Goal: Information Seeking & Learning: Learn about a topic

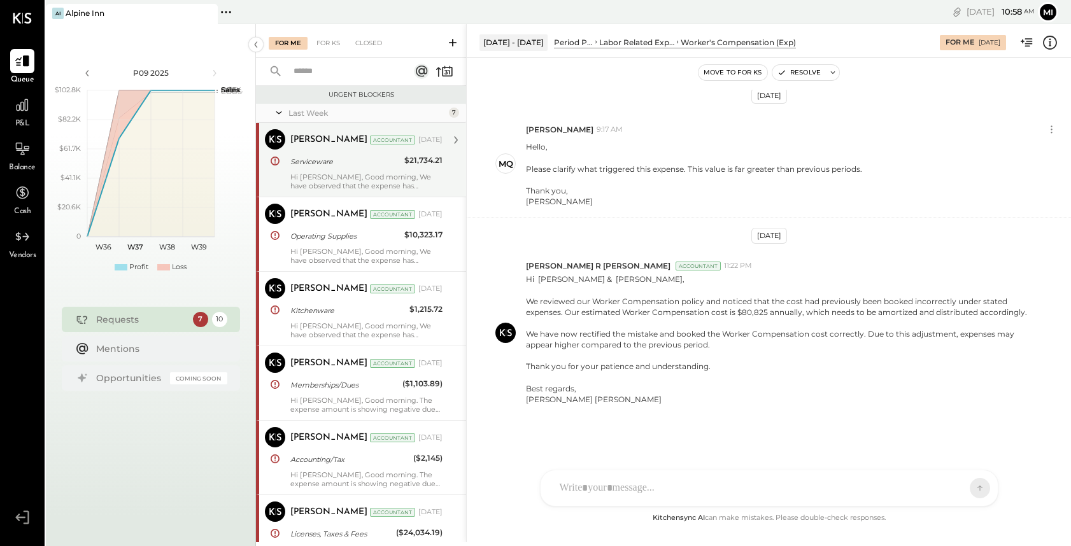
click at [341, 177] on div "Hi [PERSON_NAME], Good morning, We have observed that the expense has decreased…" at bounding box center [366, 182] width 152 height 18
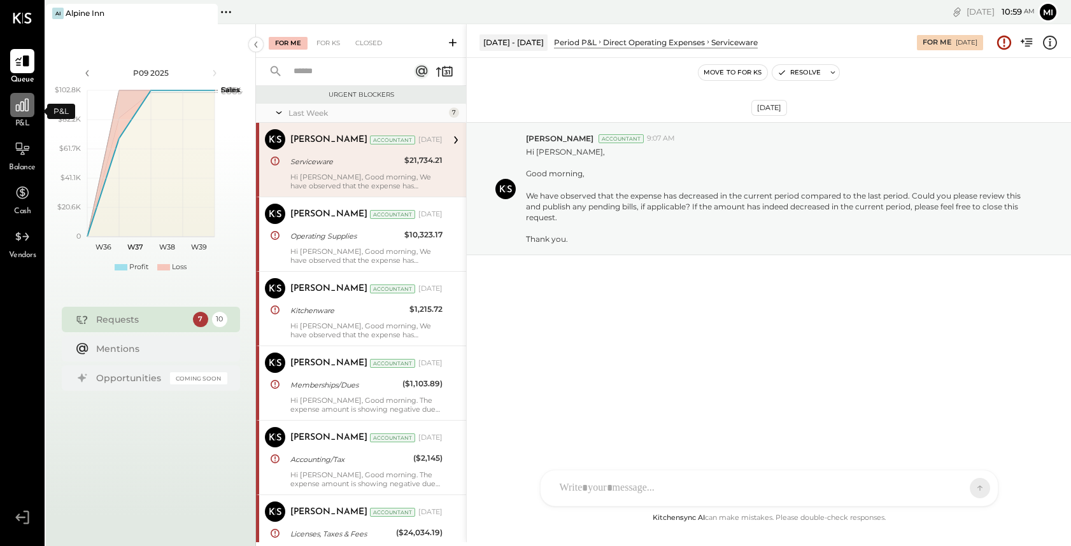
click at [24, 114] on div at bounding box center [22, 105] width 24 height 24
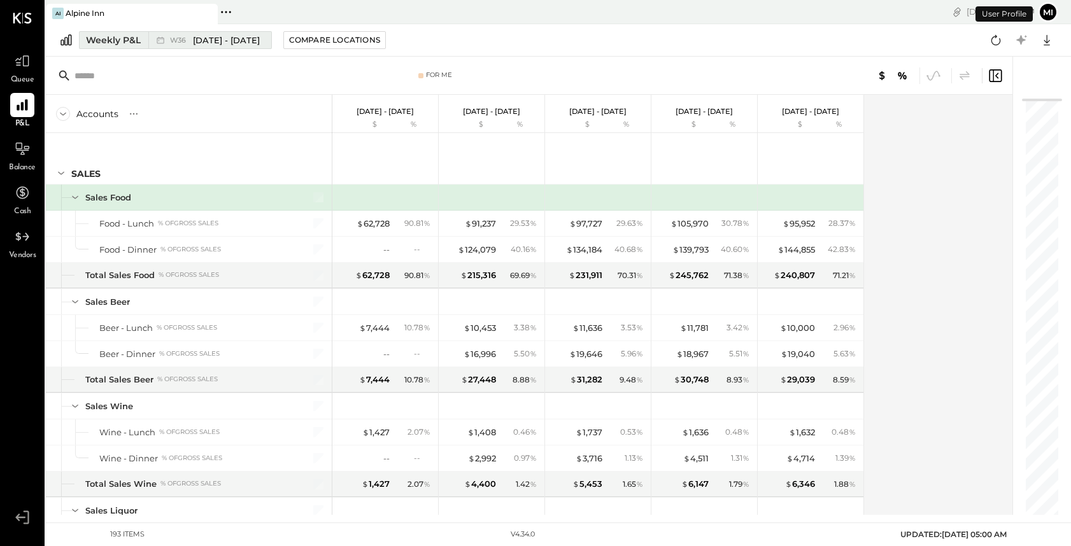
click at [116, 44] on div "Weekly P&L" at bounding box center [113, 40] width 55 height 13
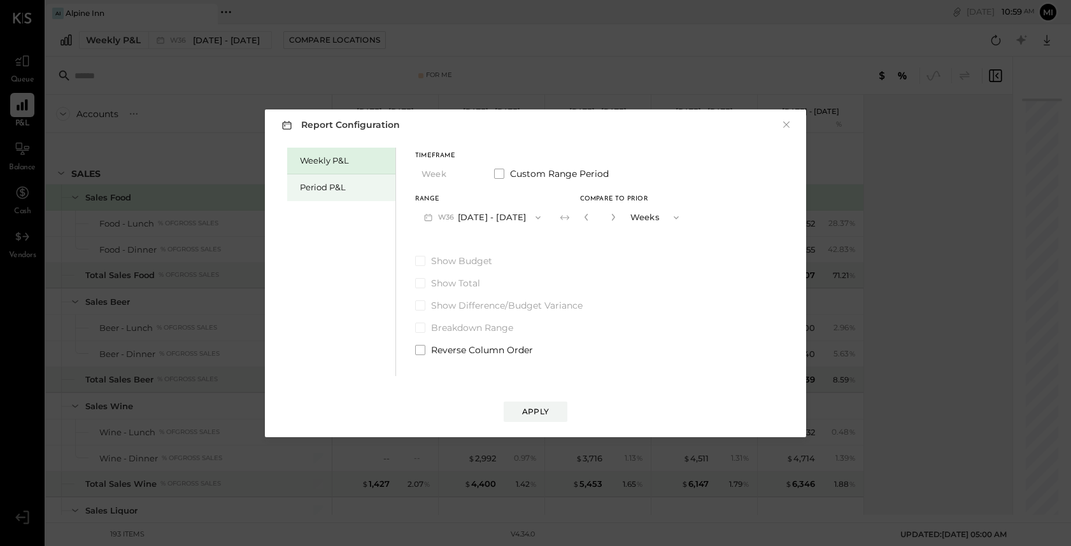
click at [353, 188] on div "Period P&L" at bounding box center [344, 188] width 89 height 12
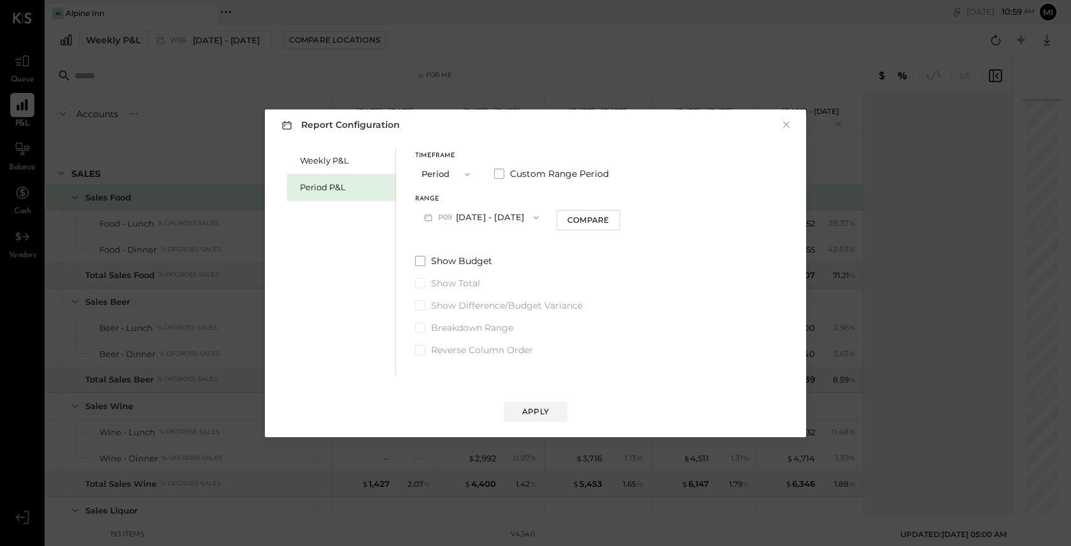
click at [536, 216] on icon "button" at bounding box center [536, 218] width 10 height 10
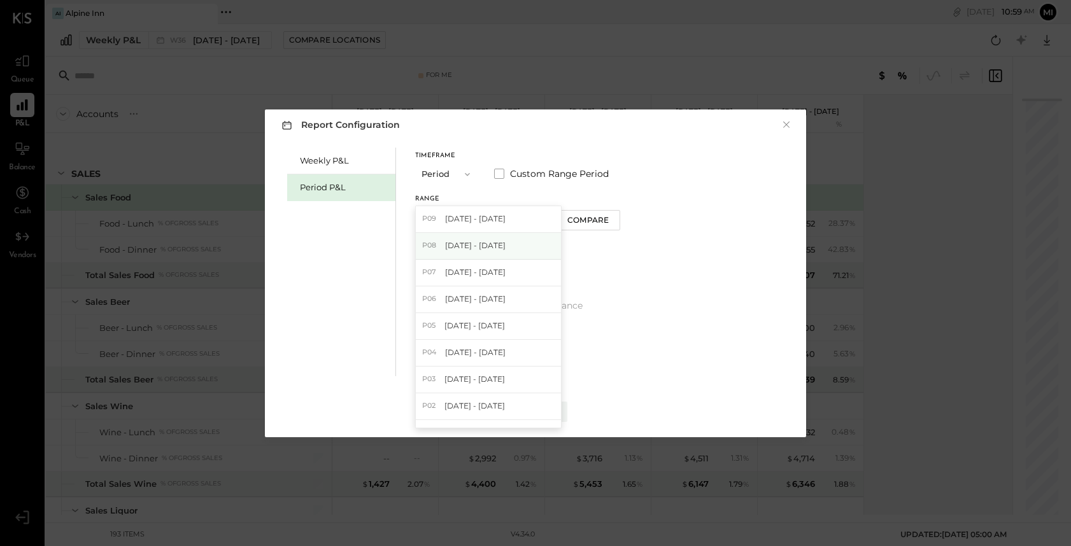
click at [512, 252] on div "P08 [DATE] - [DATE]" at bounding box center [488, 246] width 145 height 27
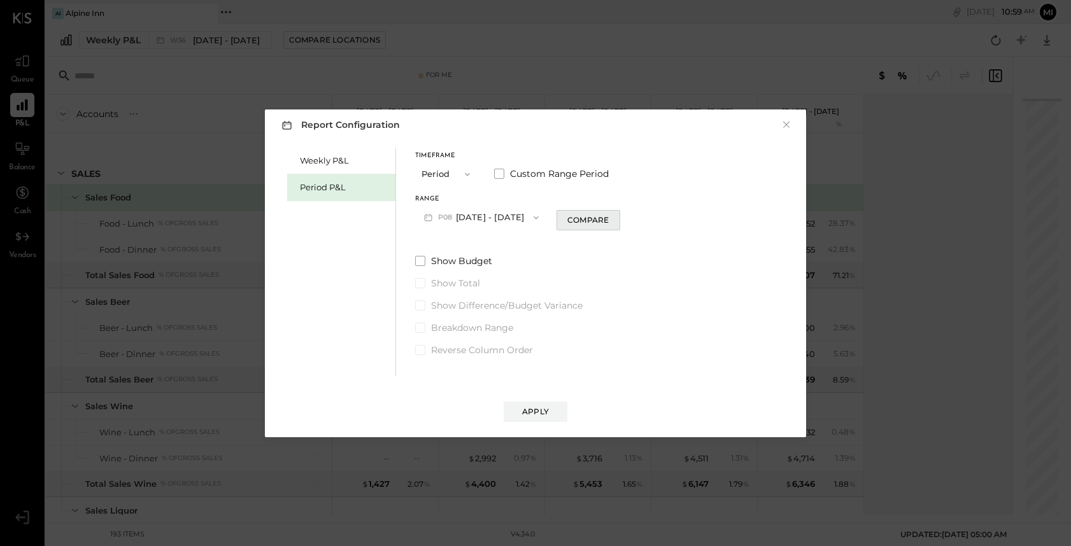
click at [600, 227] on button "Compare" at bounding box center [589, 220] width 64 height 20
click at [610, 218] on icon "button" at bounding box center [610, 217] width 3 height 7
type input "*"
click at [525, 414] on div "Apply" at bounding box center [535, 411] width 27 height 11
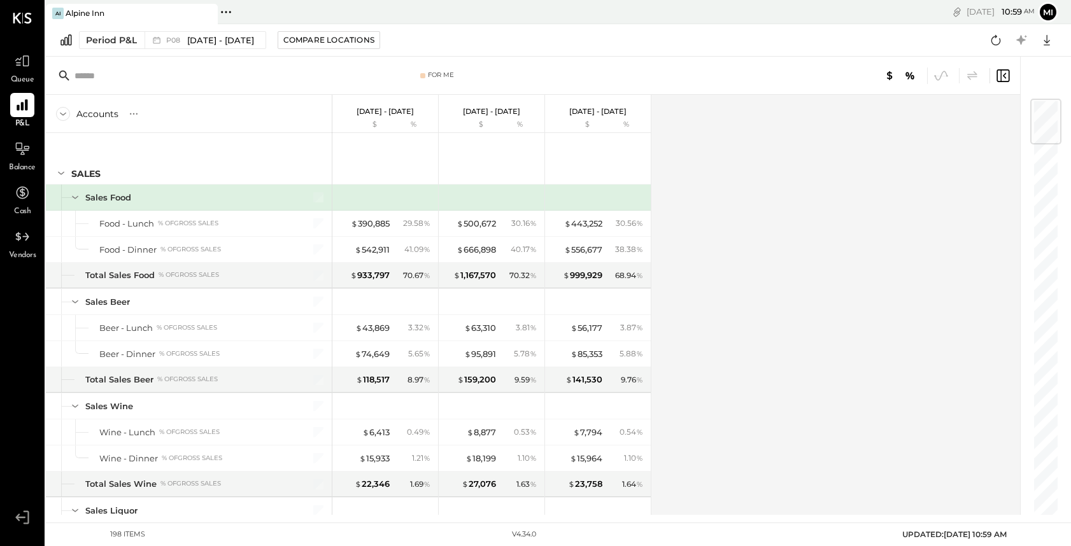
click at [105, 83] on input "text" at bounding box center [175, 75] width 201 height 23
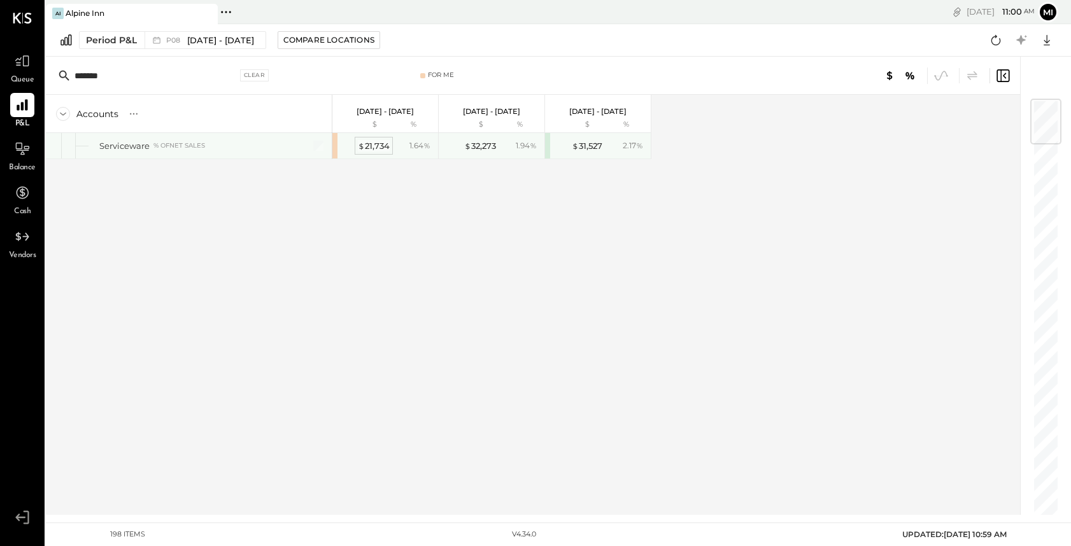
type input "*******"
click at [371, 145] on div "$ 21,734" at bounding box center [374, 146] width 32 height 12
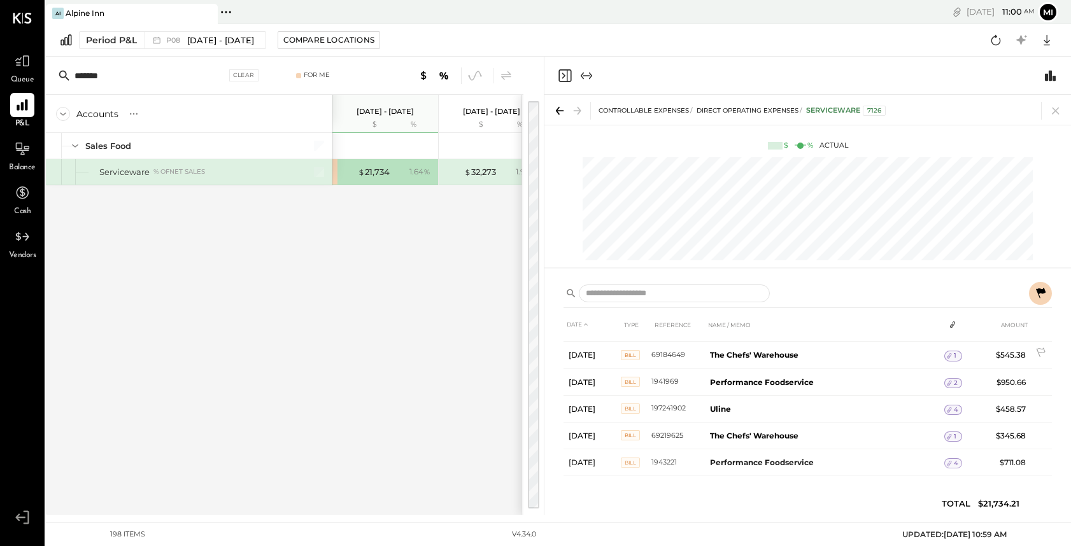
scroll to position [675, 0]
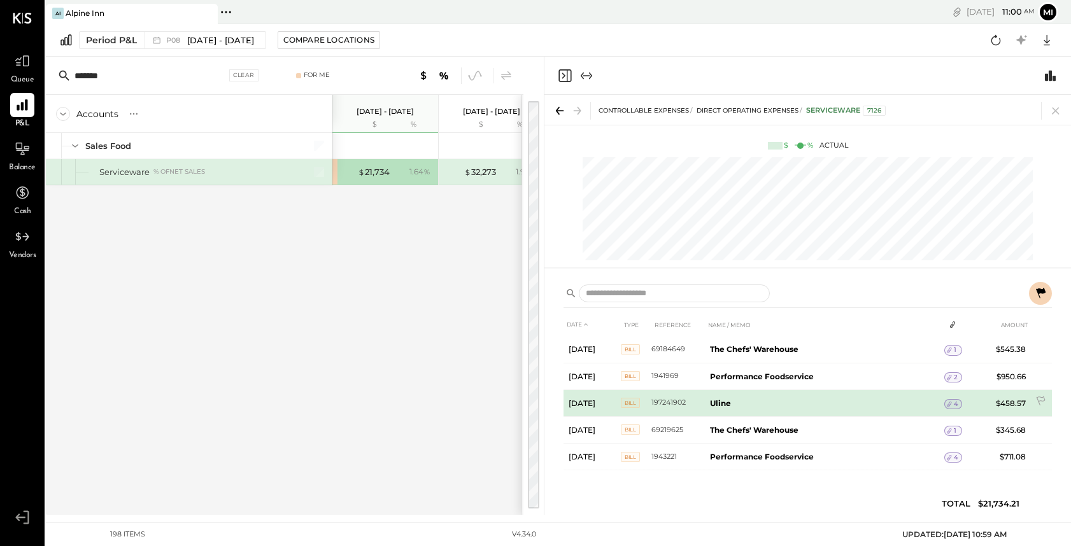
click at [951, 406] on icon at bounding box center [949, 404] width 9 height 9
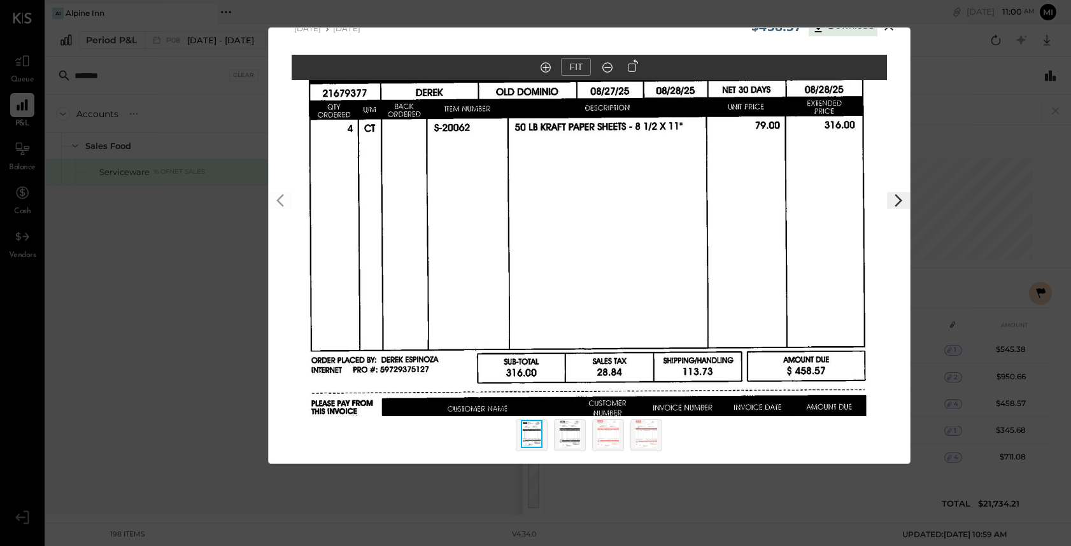
scroll to position [29, 0]
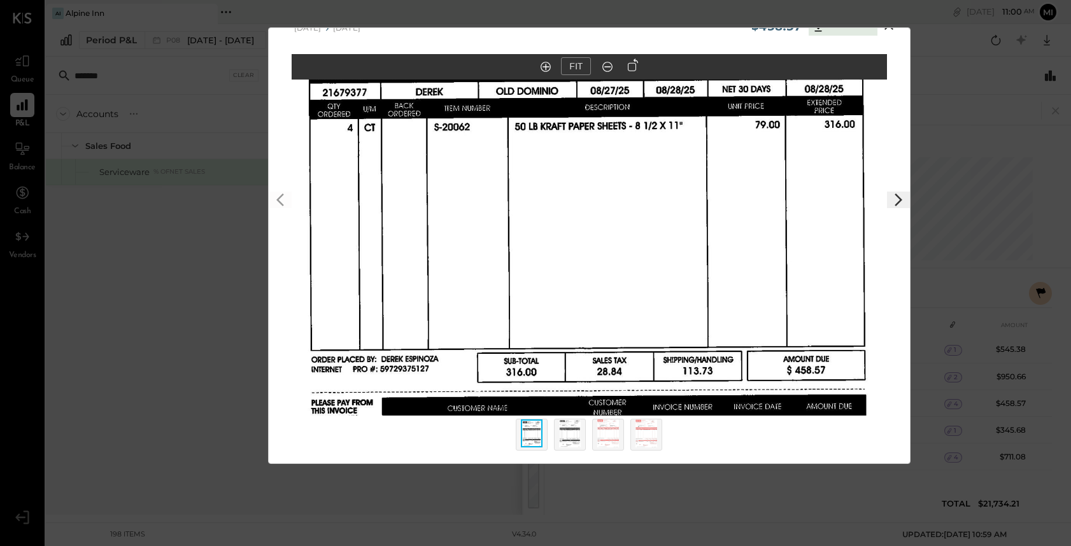
click at [560, 441] on img at bounding box center [570, 434] width 22 height 28
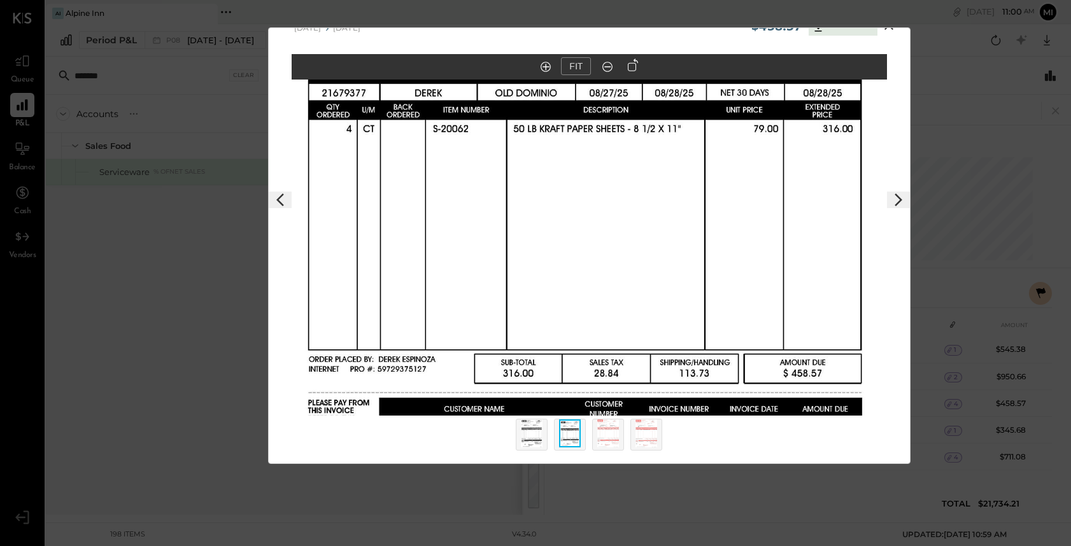
click at [611, 439] on img at bounding box center [608, 434] width 22 height 28
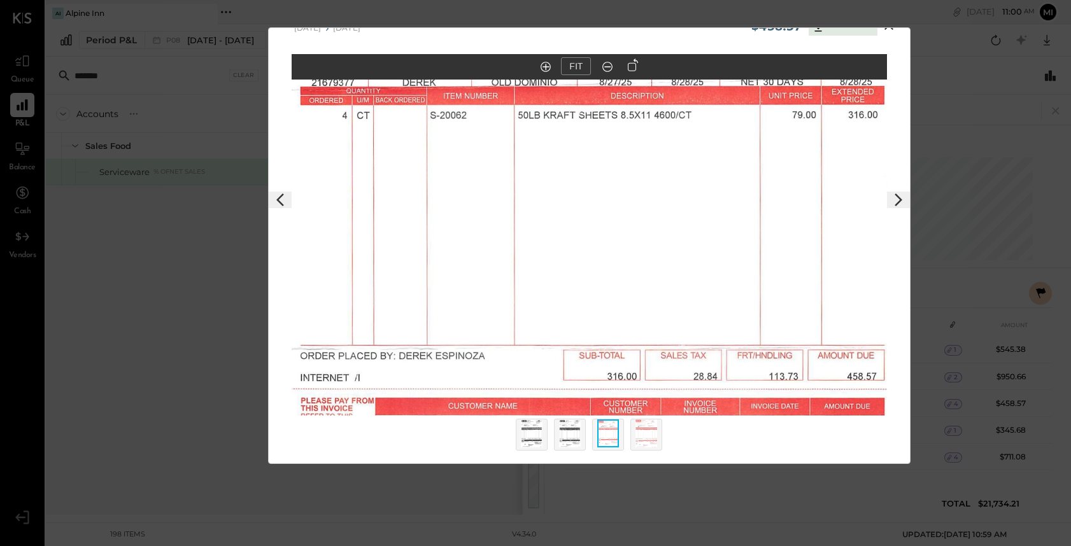
click at [643, 439] on img at bounding box center [647, 434] width 22 height 28
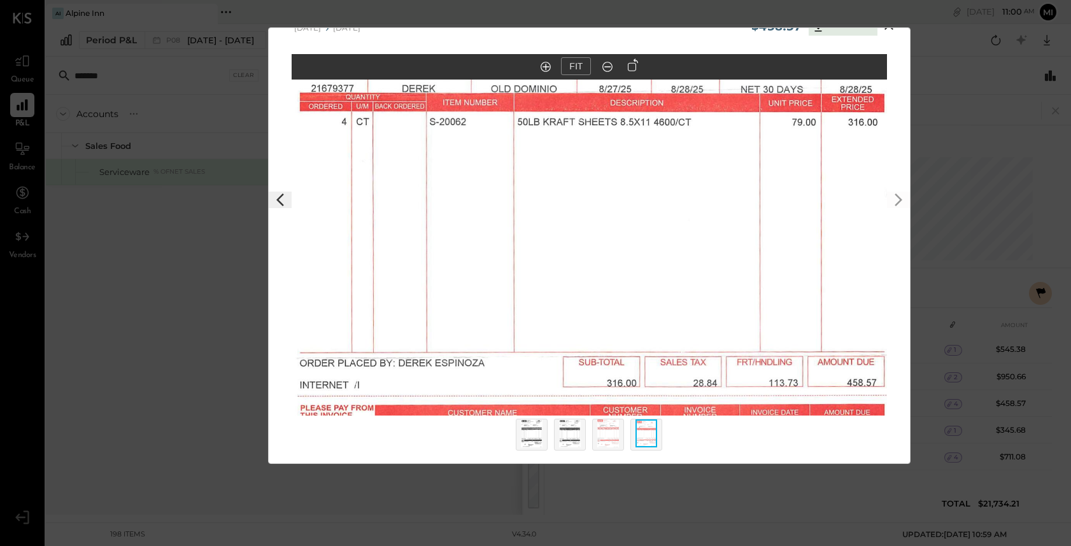
click at [530, 437] on img at bounding box center [532, 434] width 22 height 28
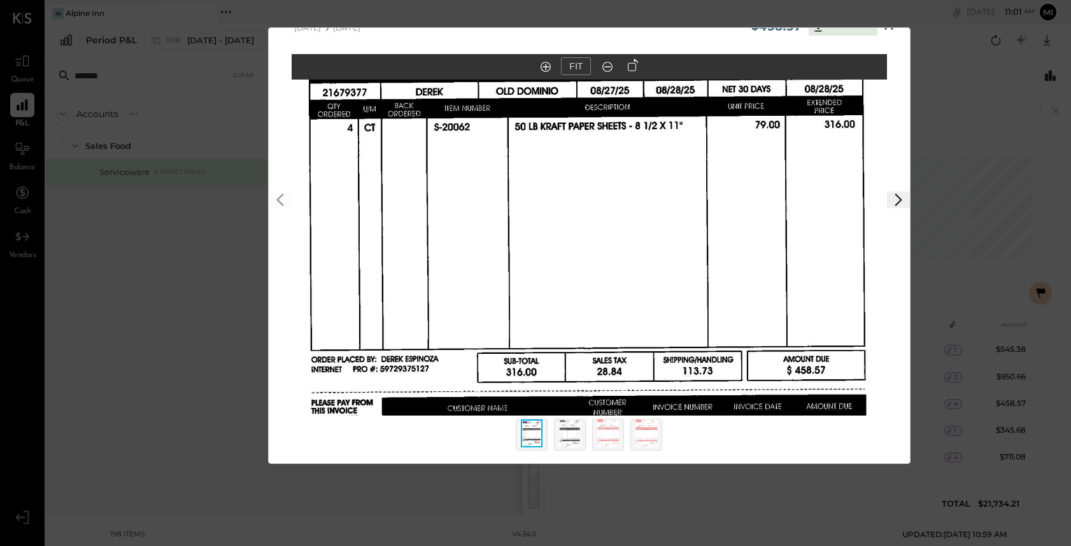
scroll to position [0, 0]
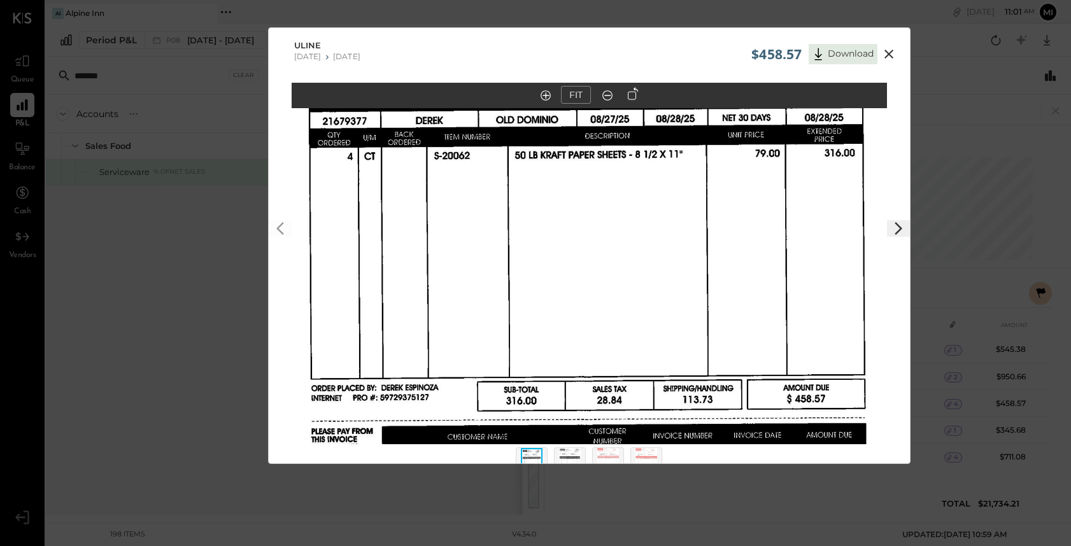
click at [573, 458] on img at bounding box center [570, 462] width 22 height 28
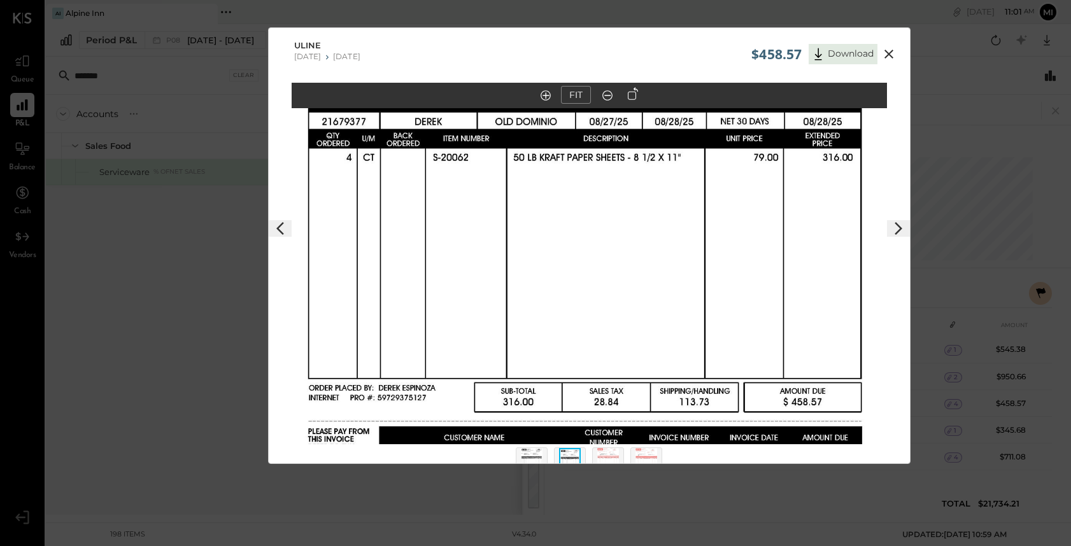
click at [614, 452] on img at bounding box center [608, 462] width 22 height 28
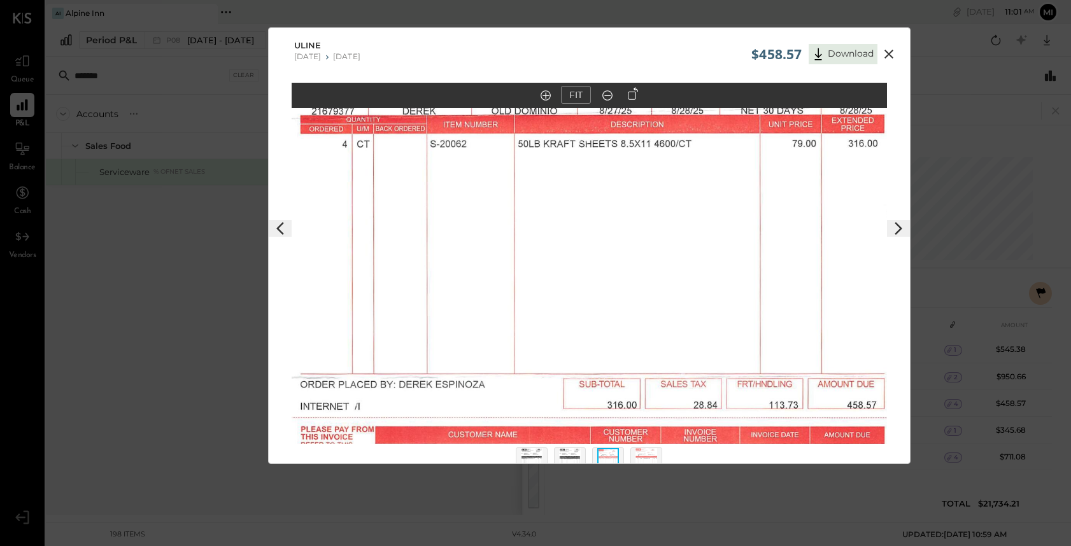
click at [642, 453] on img at bounding box center [647, 462] width 22 height 28
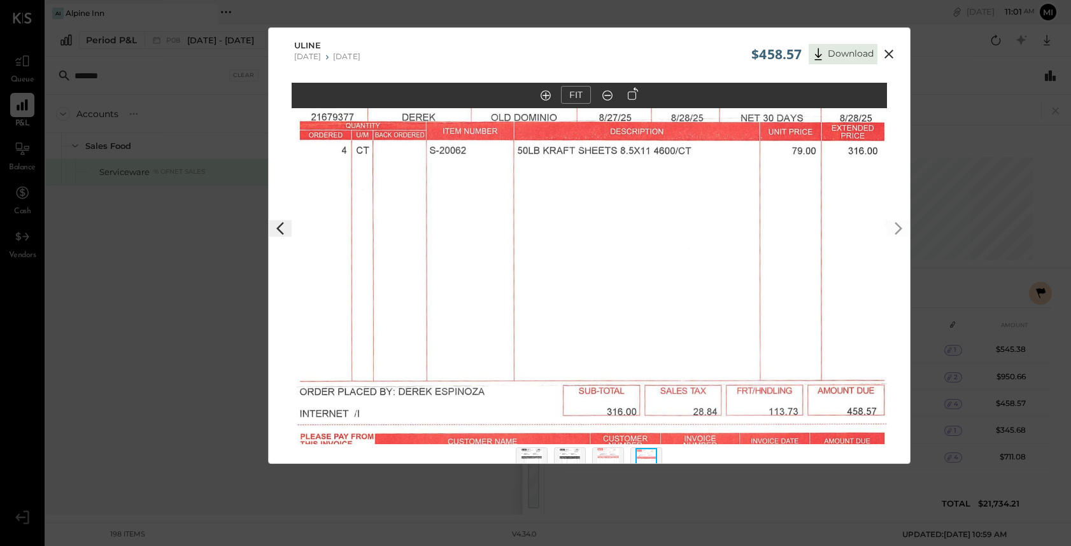
click at [886, 55] on icon at bounding box center [889, 54] width 9 height 9
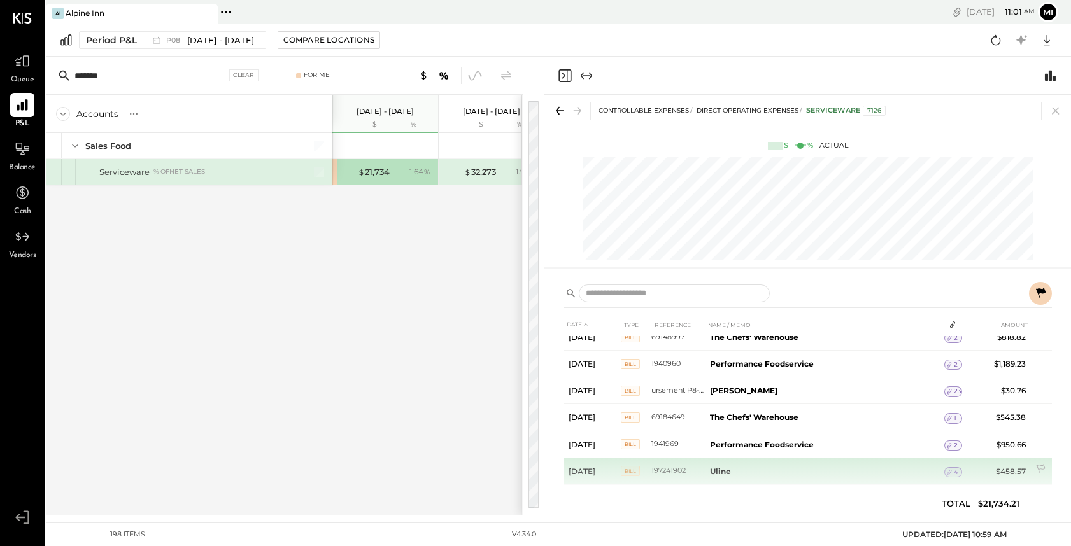
scroll to position [604, 0]
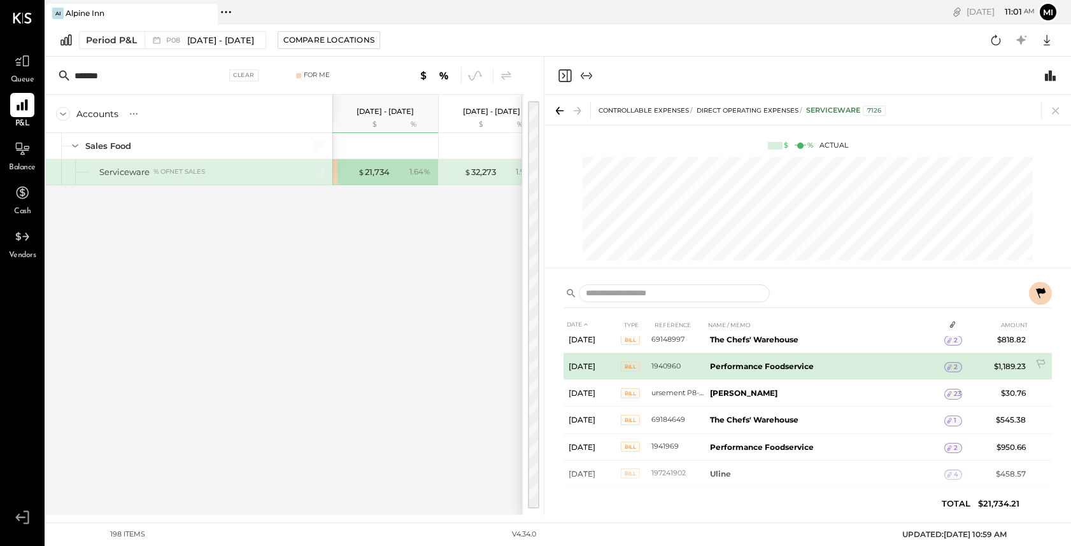
click at [951, 367] on icon at bounding box center [949, 367] width 9 height 9
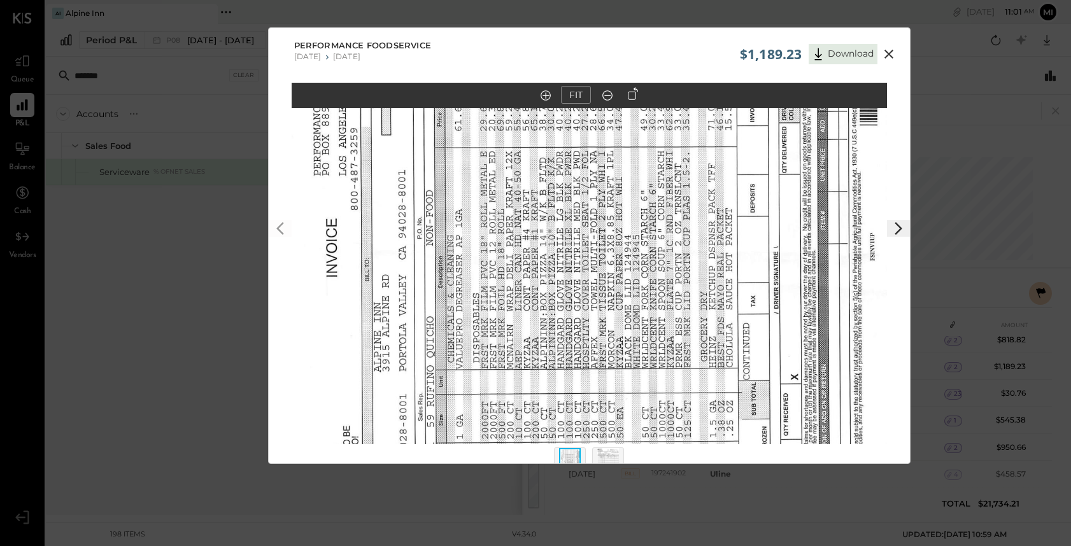
click at [630, 98] on icon at bounding box center [633, 93] width 10 height 13
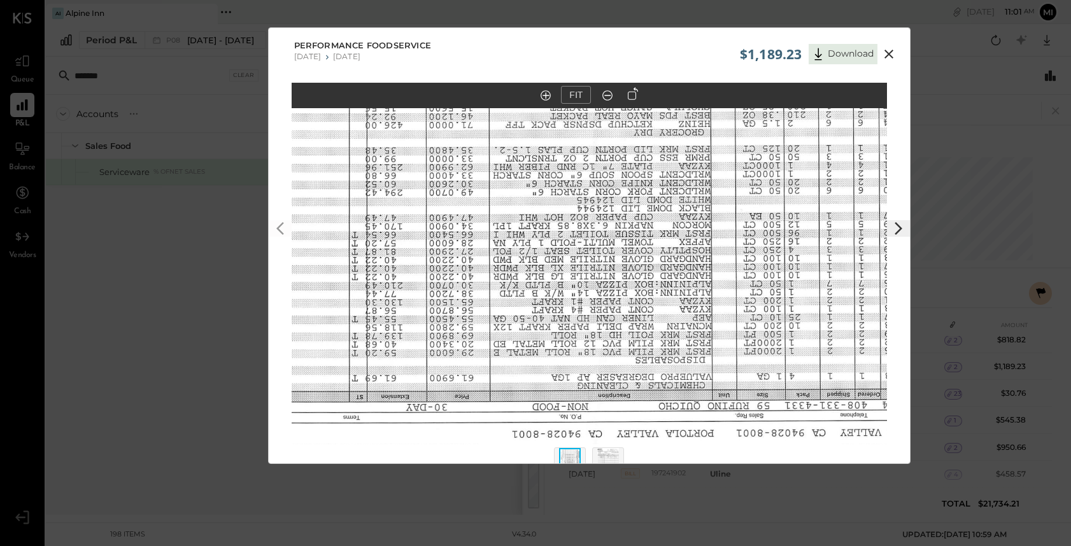
click at [630, 99] on icon at bounding box center [633, 93] width 10 height 13
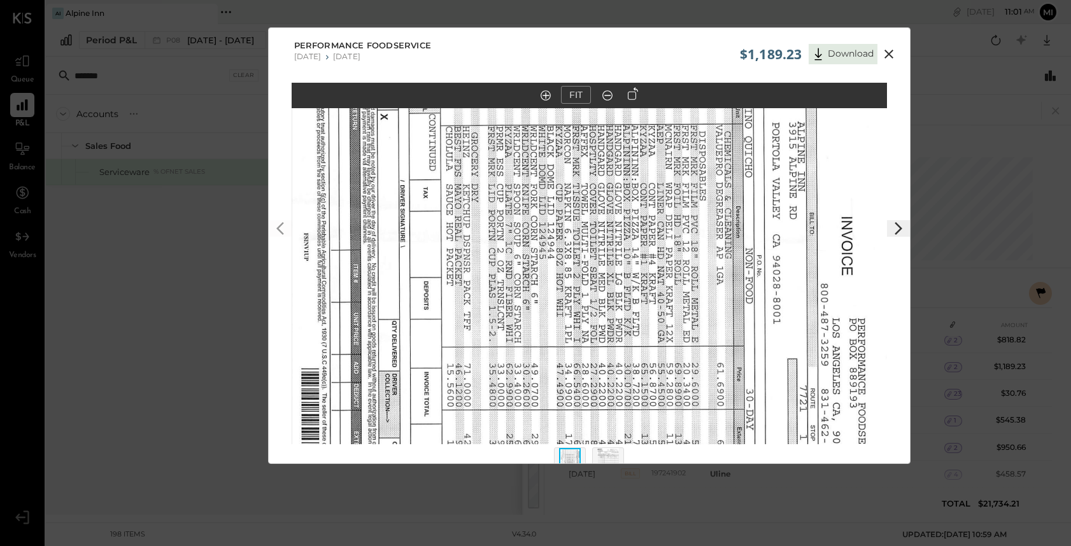
click at [630, 101] on div at bounding box center [633, 97] width 24 height 22
click at [630, 96] on icon at bounding box center [633, 93] width 10 height 13
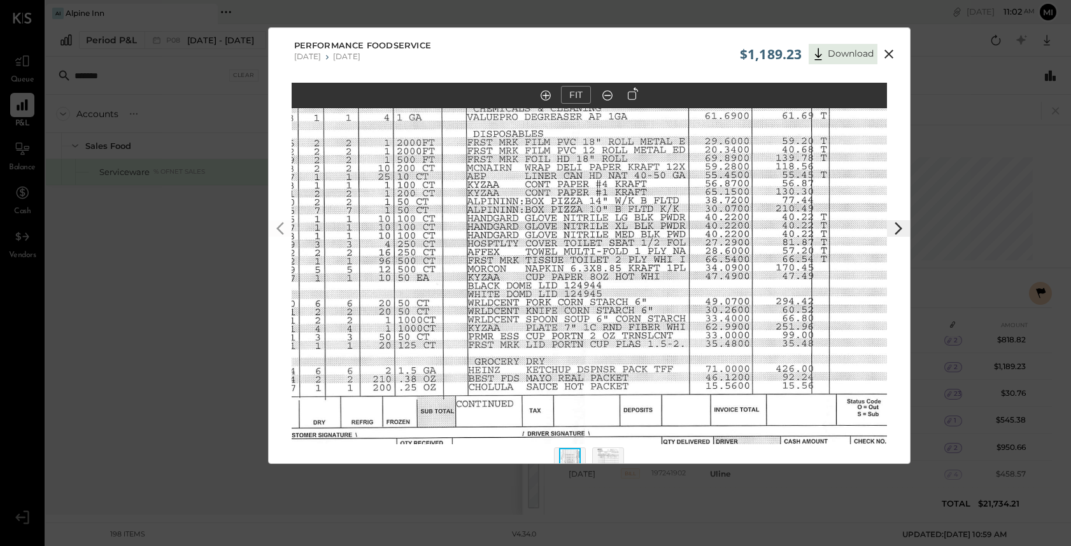
click at [897, 230] on icon at bounding box center [898, 228] width 15 height 15
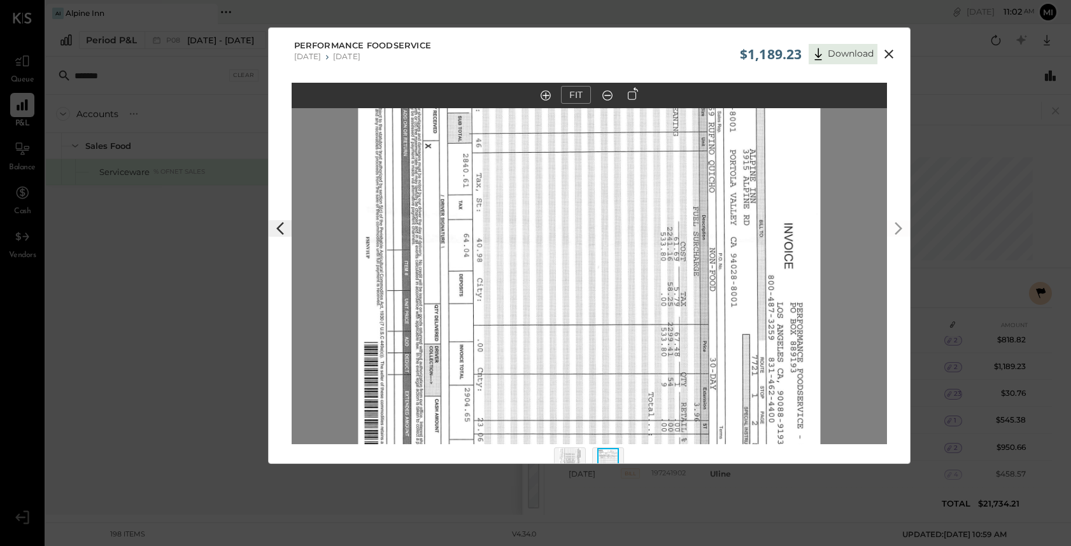
click at [629, 97] on icon at bounding box center [633, 93] width 10 height 13
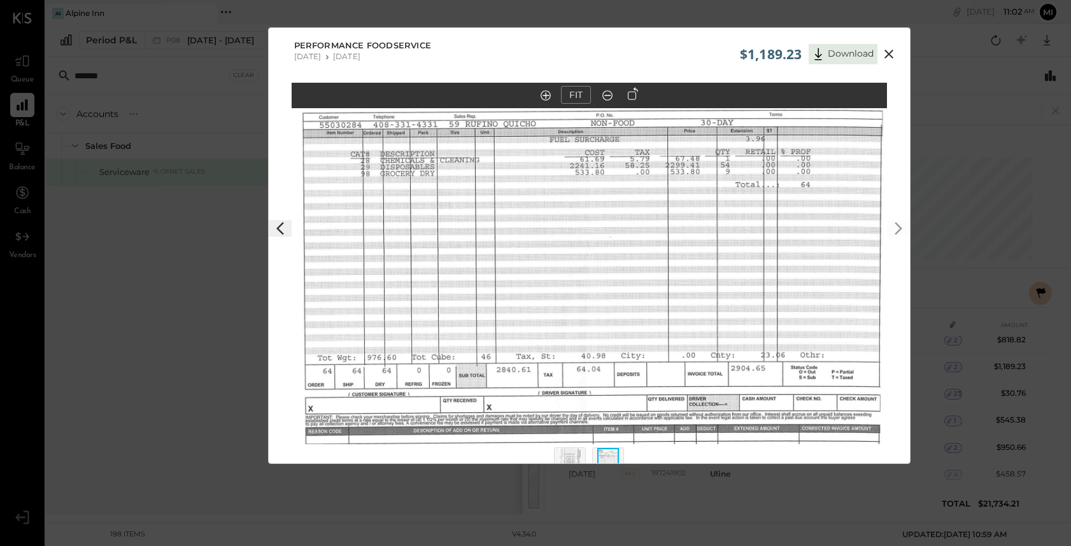
click at [277, 232] on icon at bounding box center [280, 228] width 15 height 15
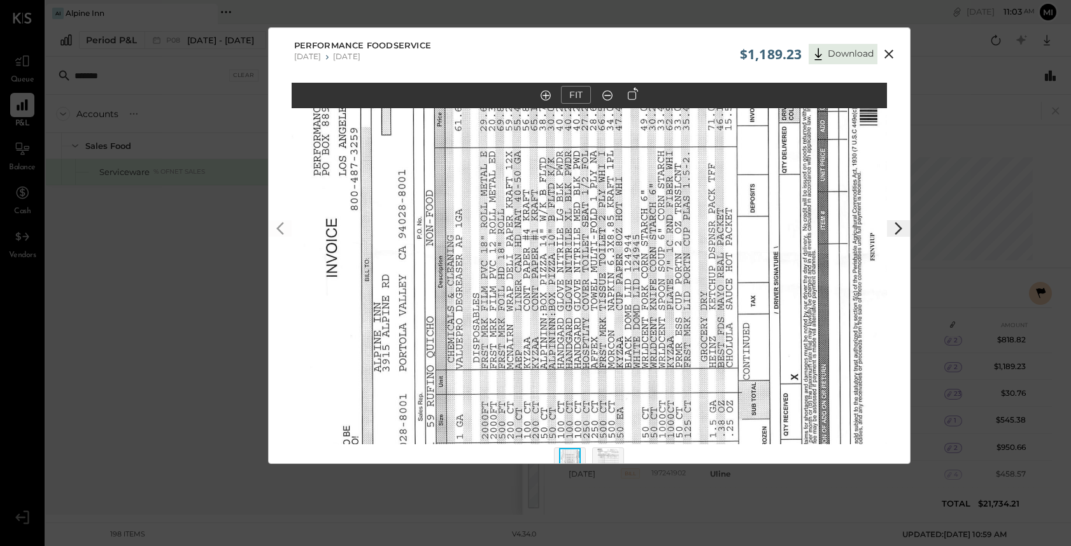
click at [632, 92] on icon at bounding box center [633, 93] width 10 height 13
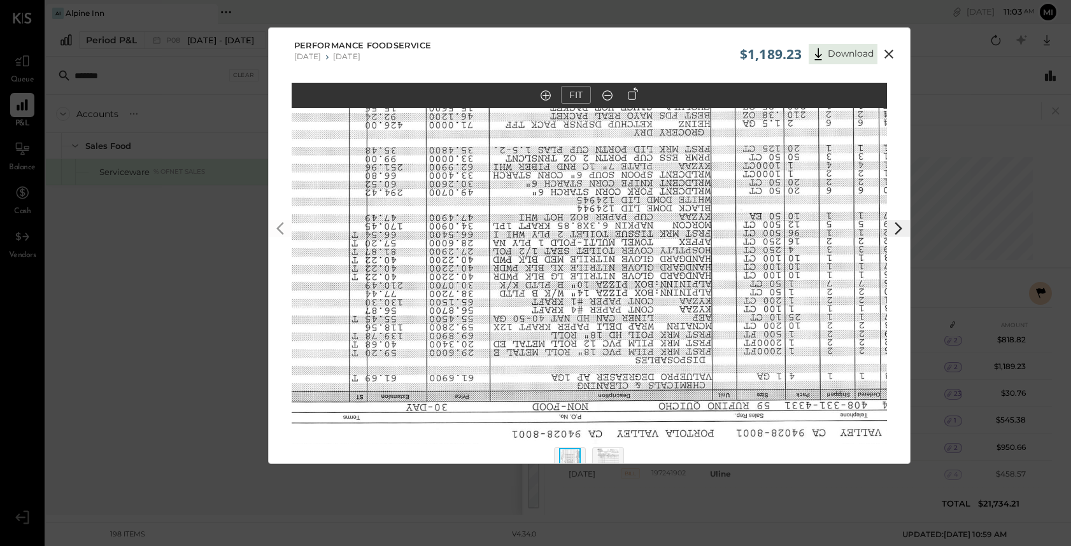
click at [633, 94] on icon at bounding box center [633, 93] width 10 height 13
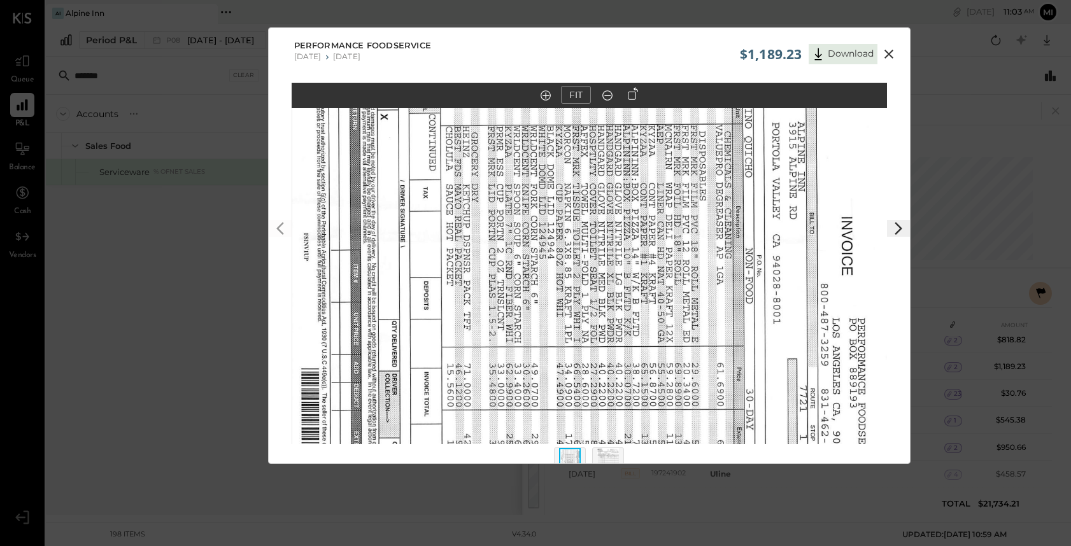
click at [633, 95] on icon at bounding box center [633, 93] width 10 height 13
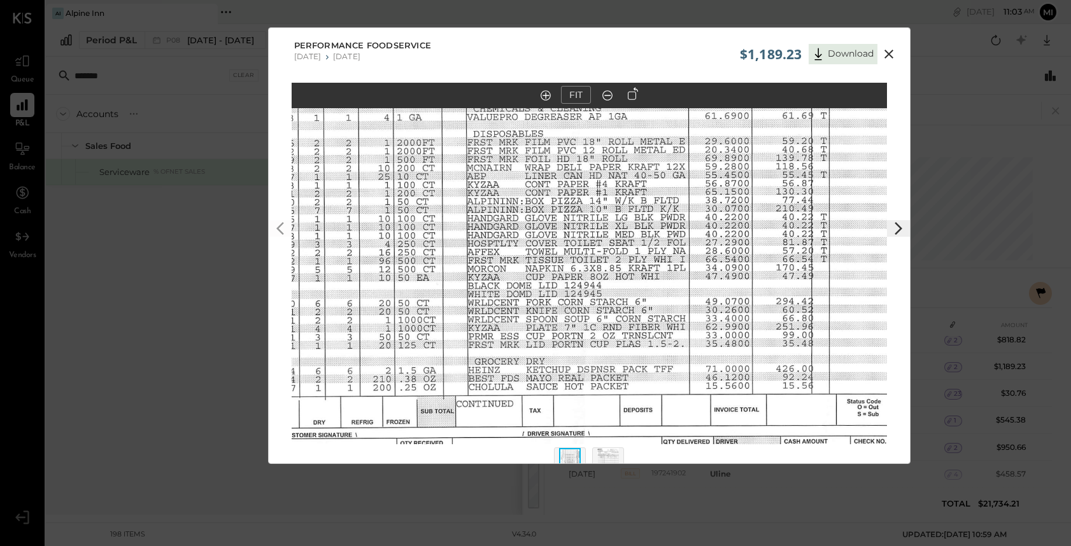
click at [886, 54] on icon at bounding box center [888, 53] width 15 height 15
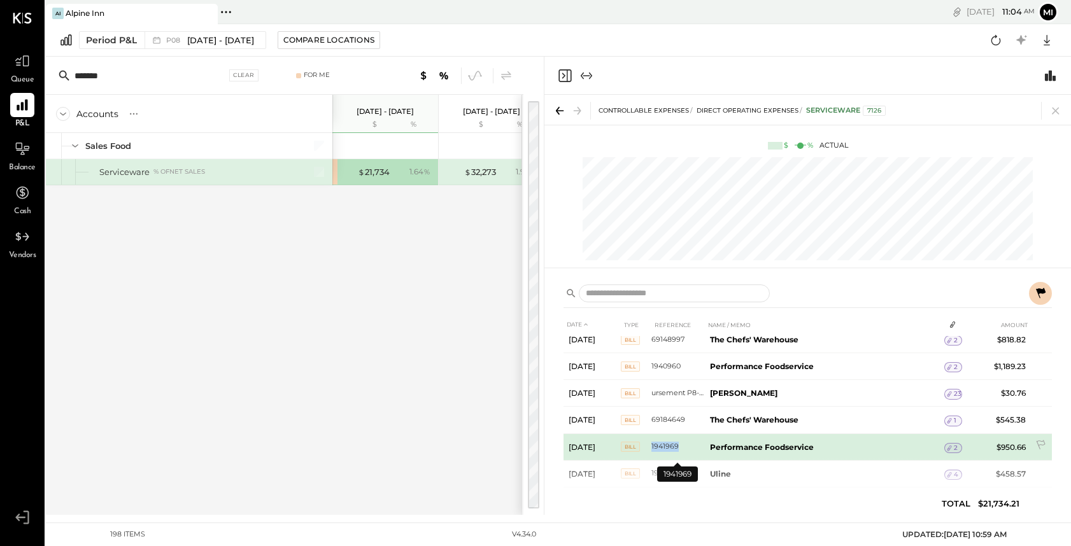
drag, startPoint x: 683, startPoint y: 446, endPoint x: 651, endPoint y: 446, distance: 31.2
click at [651, 446] on td "1941969" at bounding box center [677, 447] width 53 height 27
copy td "1941969"
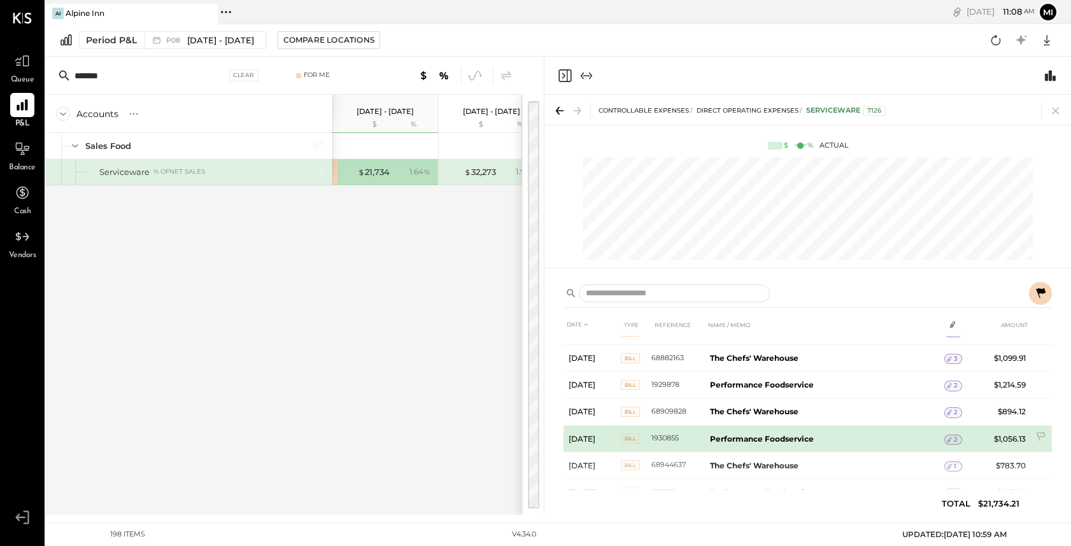
scroll to position [0, 0]
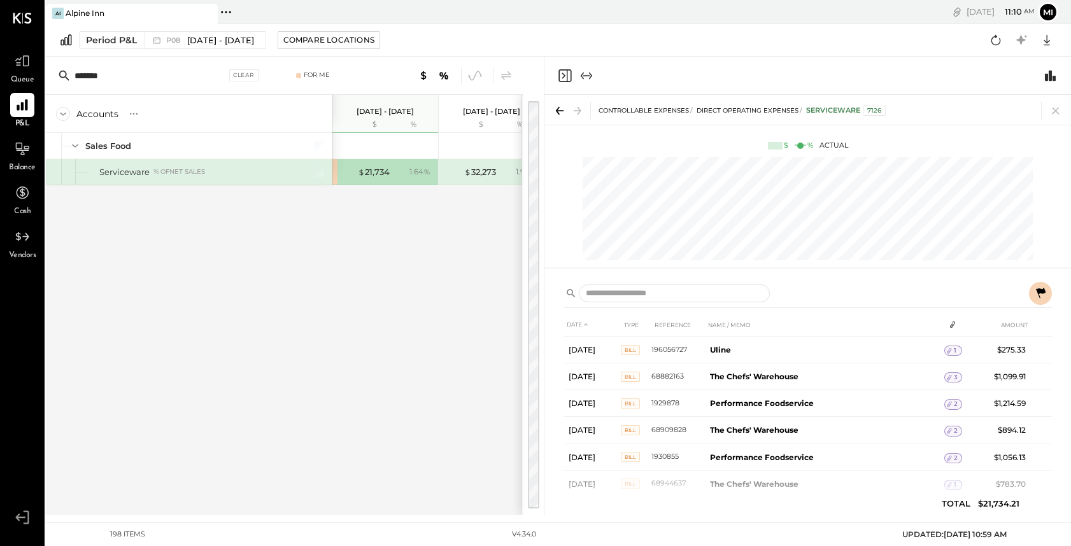
click at [464, 360] on div "Accounts S % GL [DATE] - [DATE] $ % [DATE] - [DATE] $ % [DATE] - [DATE] $ % SAL…" at bounding box center [284, 305] width 476 height 420
click at [355, 173] on div "$ 21,734" at bounding box center [364, 172] width 51 height 12
click at [337, 171] on div "$ 21,734 1.64 %" at bounding box center [385, 171] width 106 height 25
click at [1043, 295] on icon at bounding box center [1040, 293] width 15 height 15
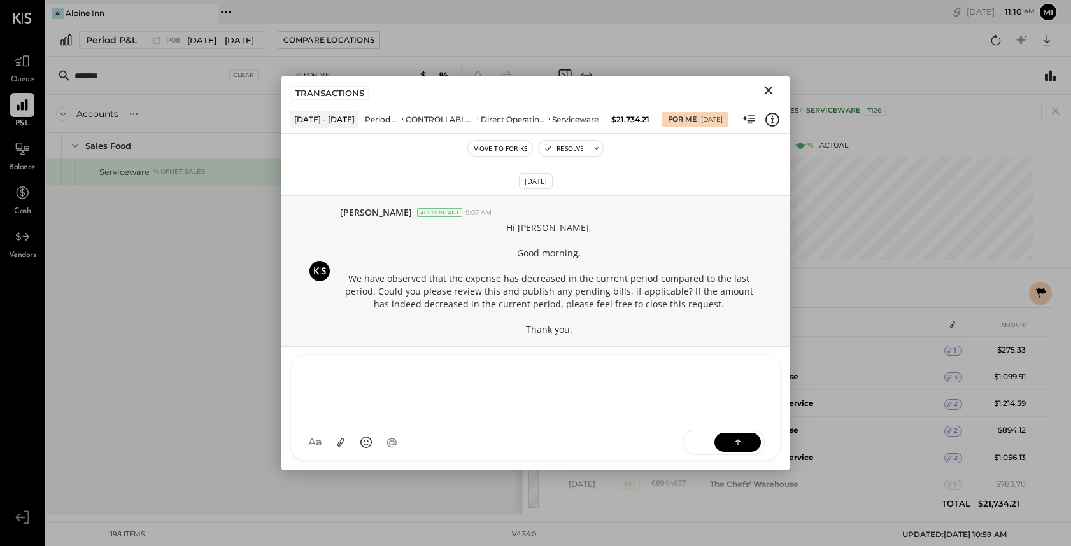
click at [372, 448] on div "NS [PERSON_NAME] B [PERSON_NAME] D [PERSON_NAME] CR [PERSON_NAME] R [PERSON_NAM…" at bounding box center [535, 408] width 490 height 106
